Goal: Information Seeking & Learning: Learn about a topic

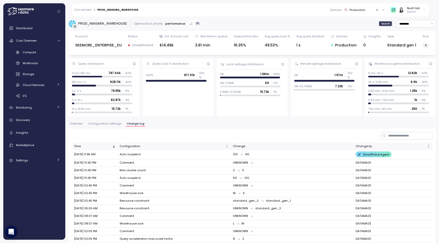
scroll to position [51, 0]
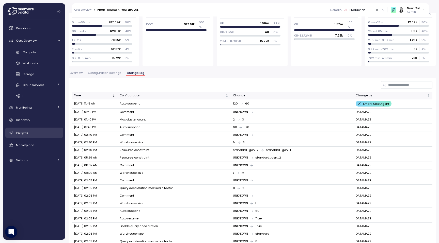
click at [37, 132] on div "Insights" at bounding box center [38, 132] width 44 height 5
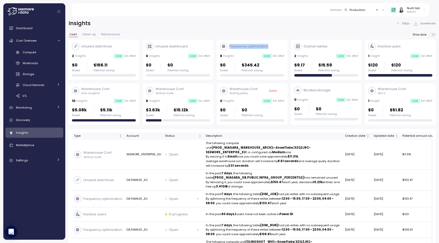
drag, startPoint x: 272, startPoint y: 46, endPoint x: 230, endPoint y: 47, distance: 42.4
click at [230, 47] on div "Frequency optimization" at bounding box center [252, 46] width 64 height 7
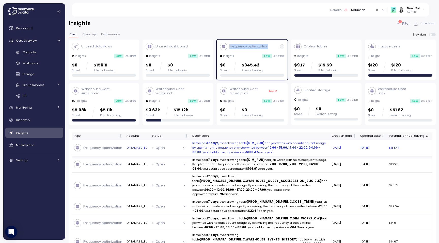
scroll to position [0, 34]
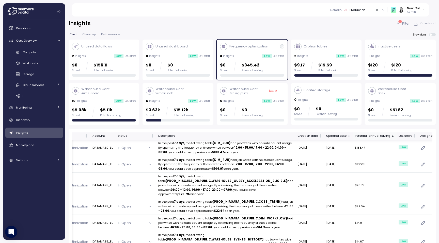
click at [364, 137] on div "Potential annual saving" at bounding box center [372, 136] width 35 height 5
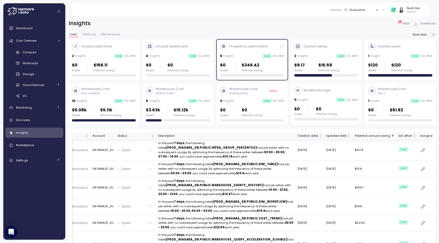
click at [364, 137] on div "Potential annual saving" at bounding box center [372, 136] width 35 height 5
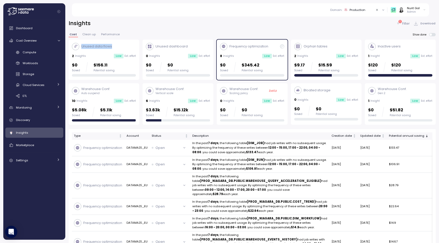
drag, startPoint x: 114, startPoint y: 48, endPoint x: 82, endPoint y: 49, distance: 32.3
click at [82, 49] on div "Unused data flows" at bounding box center [104, 46] width 64 height 7
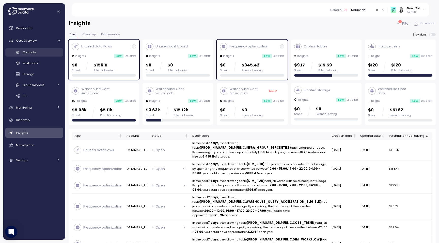
click at [37, 54] on div "Compute" at bounding box center [41, 52] width 37 height 5
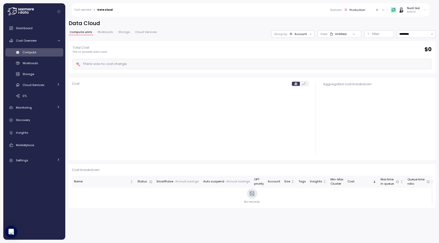
click at [35, 53] on span "Compute" at bounding box center [29, 52] width 13 height 4
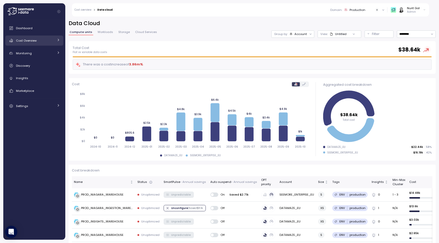
click at [35, 39] on span "Cost Overview" at bounding box center [26, 41] width 21 height 4
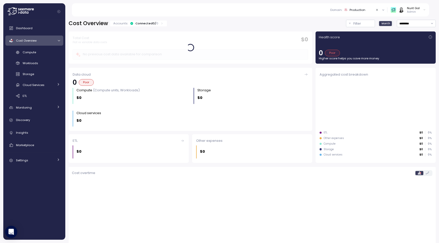
click at [429, 38] on icon at bounding box center [430, 37] width 4 height 4
